Goal: Task Accomplishment & Management: Complete application form

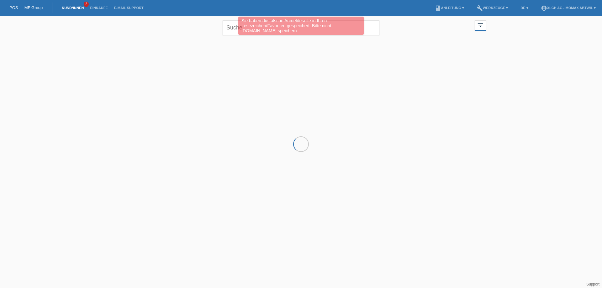
click at [61, 10] on li "Kund*innen 2" at bounding box center [73, 8] width 28 height 16
click at [65, 7] on link "Kund*innen" at bounding box center [73, 8] width 28 height 4
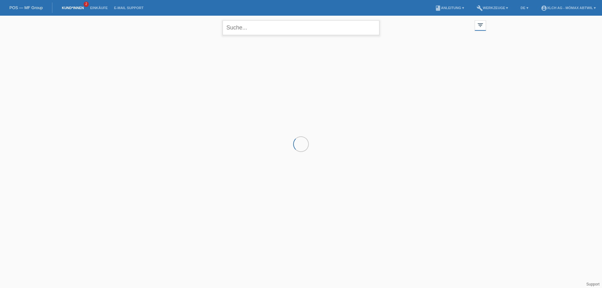
click at [268, 29] on input "text" at bounding box center [301, 27] width 157 height 15
type input "h"
click at [152, 66] on div "+" at bounding box center [151, 70] width 16 height 16
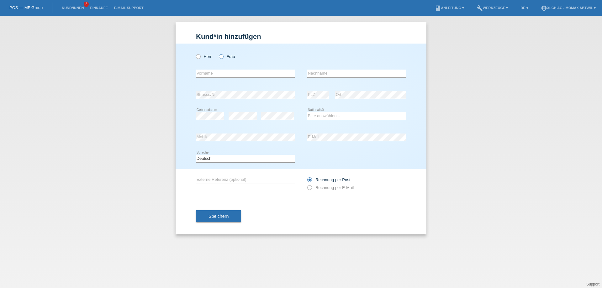
click at [218, 53] on icon at bounding box center [218, 53] width 0 height 0
click at [221, 57] on input "Frau" at bounding box center [221, 56] width 4 height 4
radio input "true"
click at [207, 75] on input "text" at bounding box center [245, 74] width 99 height 8
type input "RADIJE"
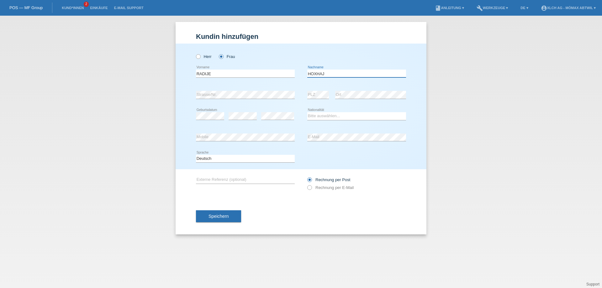
type input "HOXHAJ"
click at [312, 99] on div "error PLZ" at bounding box center [318, 94] width 22 height 21
click at [328, 117] on select "Bitte auswählen... Schweiz Deutschland Liechtenstein Österreich ------------ Af…" at bounding box center [356, 116] width 99 height 8
select select "DE"
click at [307, 112] on select "Bitte auswählen... Schweiz Deutschland Liechtenstein Österreich ------------ Af…" at bounding box center [356, 116] width 99 height 8
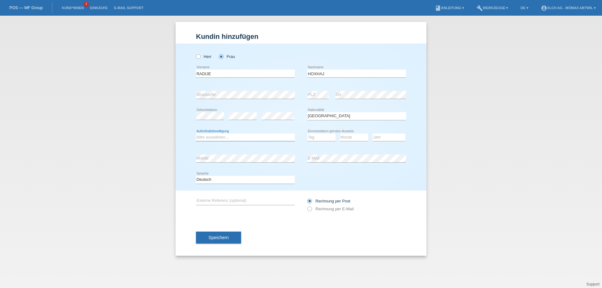
click at [235, 135] on select "Bitte auswählen... C B B - Flüchtlingsstatus Andere" at bounding box center [245, 138] width 99 height 8
select select "C"
click at [196, 134] on select "Bitte auswählen... C B B - Flüchtlingsstatus Andere" at bounding box center [245, 138] width 99 height 8
click at [315, 139] on select "Tag 01 02 03 04 05 06 07 08 09 10 11" at bounding box center [321, 138] width 28 height 8
select select "22"
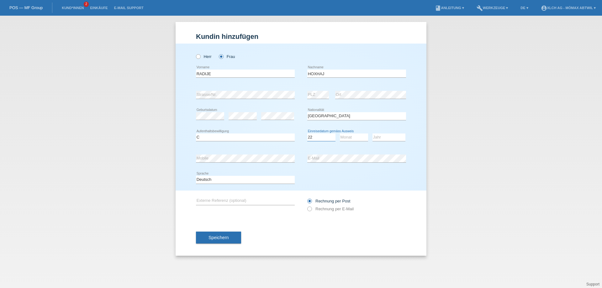
click at [307, 134] on select "Tag 01 02 03 04 05 06 07 08 09 10 11" at bounding box center [321, 138] width 28 height 8
click at [344, 137] on select "Monat 01 02 03 04 05 06 07 08 09 10 11" at bounding box center [354, 138] width 28 height 8
select select "05"
click at [340, 134] on select "Monat 01 02 03 04 05 06 07 08 09 10 11" at bounding box center [354, 138] width 28 height 8
click at [385, 138] on select "Jahr 2025 2024 2023 2022 2021 2020 2019 2018 2017 2016 2015 2014 2013 2012 2011…" at bounding box center [388, 138] width 33 height 8
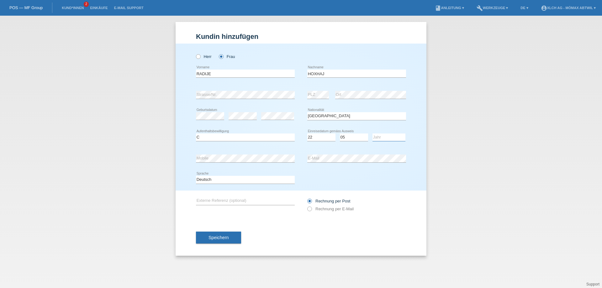
select select "2017"
click at [372, 134] on select "Jahr 2025 2024 2023 2022 2021 2020 2019 2018 2017 2016 2015 2014 2013 2012 2011…" at bounding box center [388, 138] width 33 height 8
drag, startPoint x: 308, startPoint y: 206, endPoint x: 270, endPoint y: 228, distance: 43.5
click at [309, 207] on div "Rechnung per Post Rechnung per E-Mail" at bounding box center [356, 205] width 99 height 16
click at [306, 206] on icon at bounding box center [306, 206] width 0 height 0
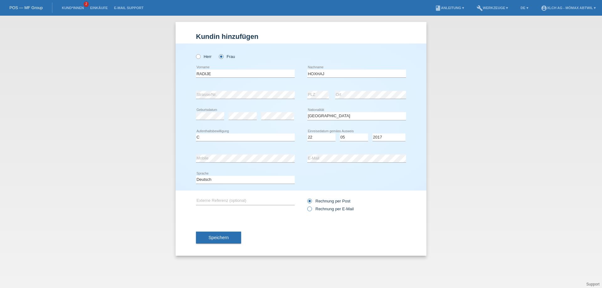
click at [306, 206] on icon at bounding box center [306, 206] width 0 height 0
click at [310, 209] on input "Rechnung per E-Mail" at bounding box center [309, 211] width 4 height 8
radio input "true"
click at [224, 237] on span "Speichern" at bounding box center [218, 237] width 20 height 5
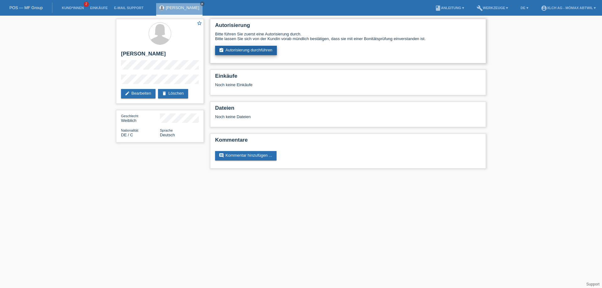
click at [247, 50] on link "assignment_turned_in Autorisierung durchführen" at bounding box center [246, 50] width 62 height 9
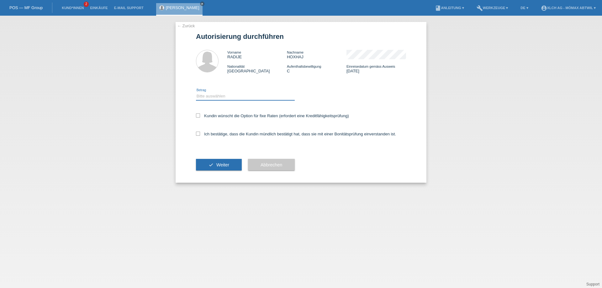
click at [245, 98] on select "Bitte auswählen CHF 1.00 - CHF 499.00 CHF 500.00 - CHF 1'999.00 CHF 2'000.00 - …" at bounding box center [245, 96] width 99 height 8
select select "2"
click at [196, 92] on select "Bitte auswählen CHF 1.00 - CHF 499.00 CHF 500.00 - CHF 1'999.00 CHF 2'000.00 - …" at bounding box center [245, 96] width 99 height 8
click at [198, 135] on icon at bounding box center [198, 134] width 4 height 4
click at [198, 135] on input "Ich bestätige, dass die Kundin mündlich bestätigt hat, dass sie mit einer Bonit…" at bounding box center [198, 134] width 4 height 4
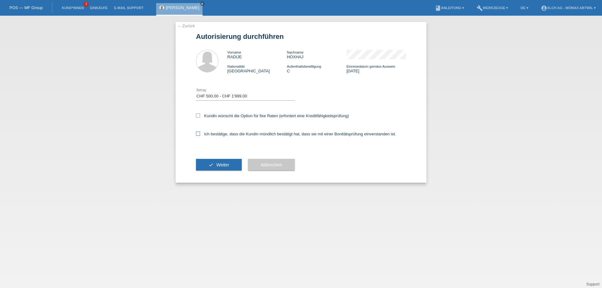
checkbox input "true"
click at [206, 162] on button "check Weiter" at bounding box center [219, 165] width 46 height 12
